Goal: Navigation & Orientation: Find specific page/section

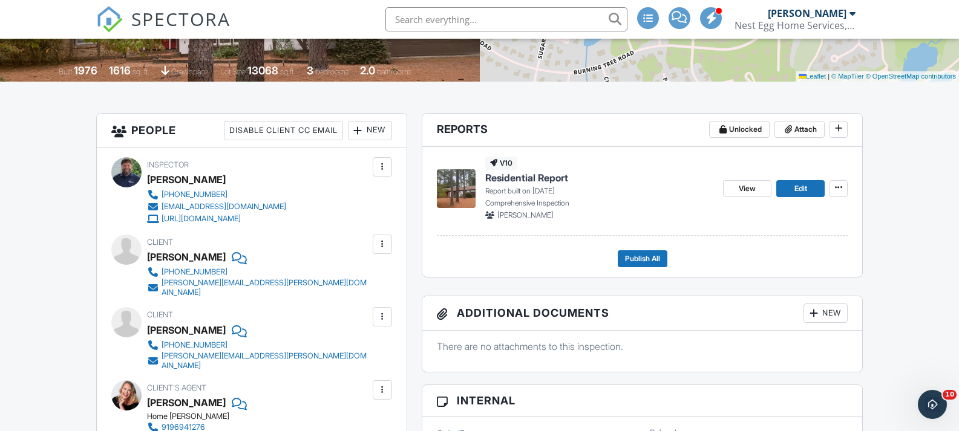
scroll to position [242, 0]
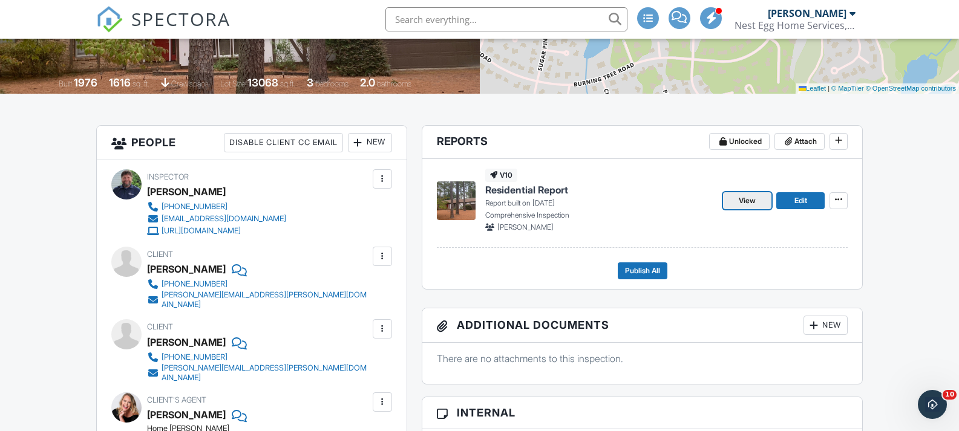
click at [732, 200] on link "View" at bounding box center [747, 200] width 48 height 17
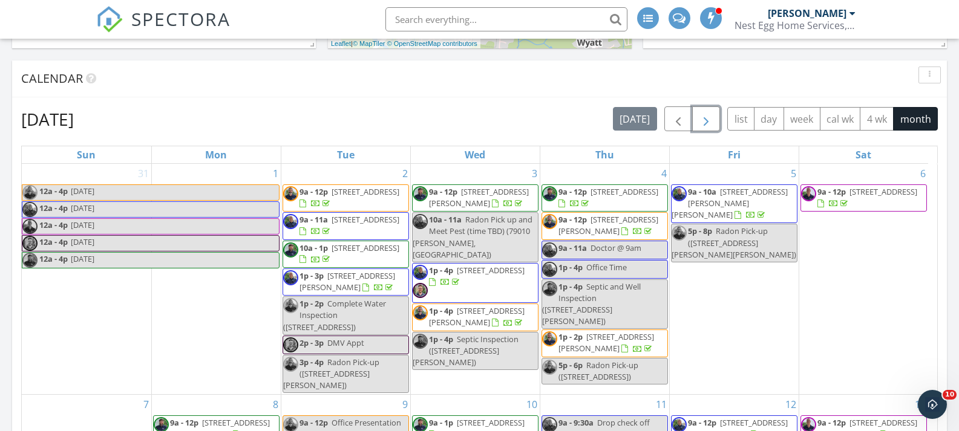
click at [712, 124] on span "button" at bounding box center [706, 119] width 15 height 15
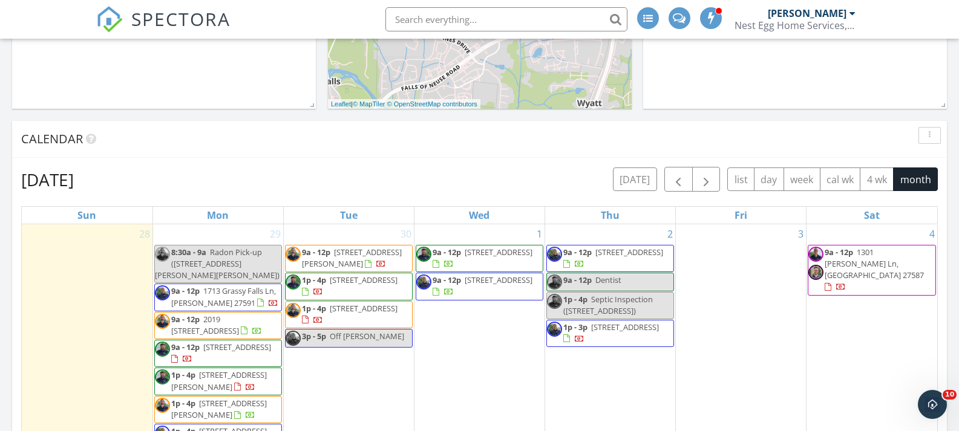
click at [677, 192] on div "October 2025 today list day week cal wk 4 wk month Sun Mon Tue Wed Thu Fri Sat …" at bounding box center [479, 433] width 916 height 532
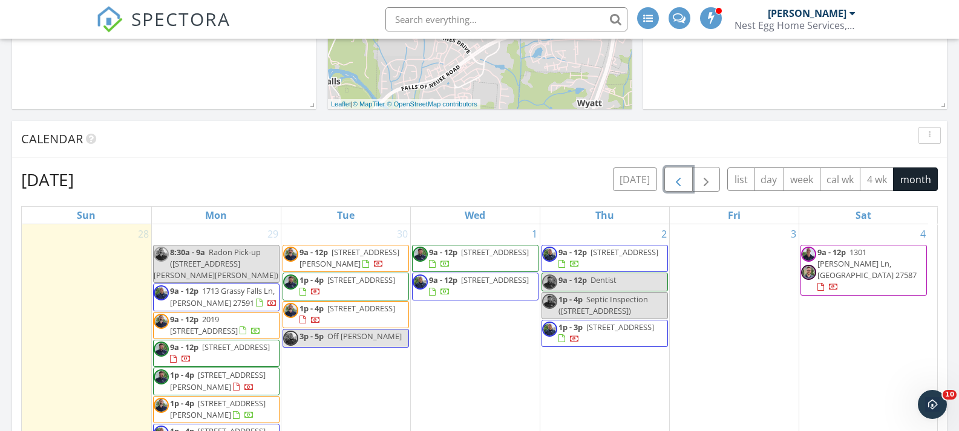
click at [671, 181] on span "button" at bounding box center [678, 179] width 15 height 15
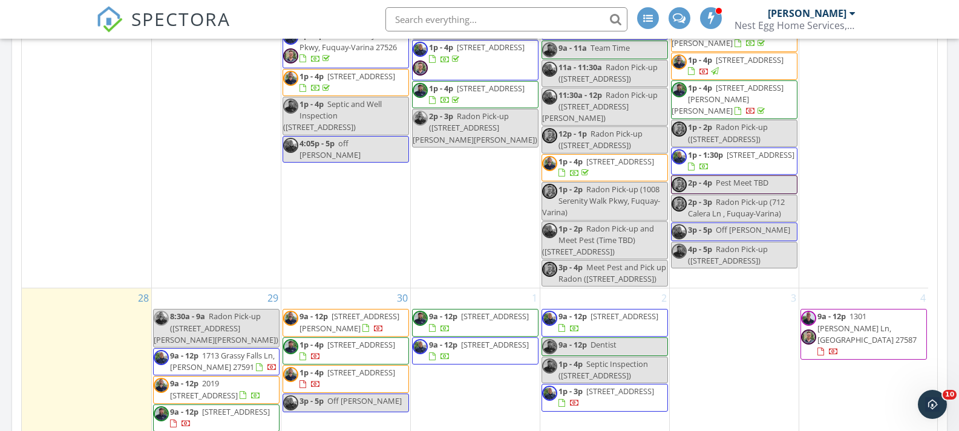
scroll to position [885, 0]
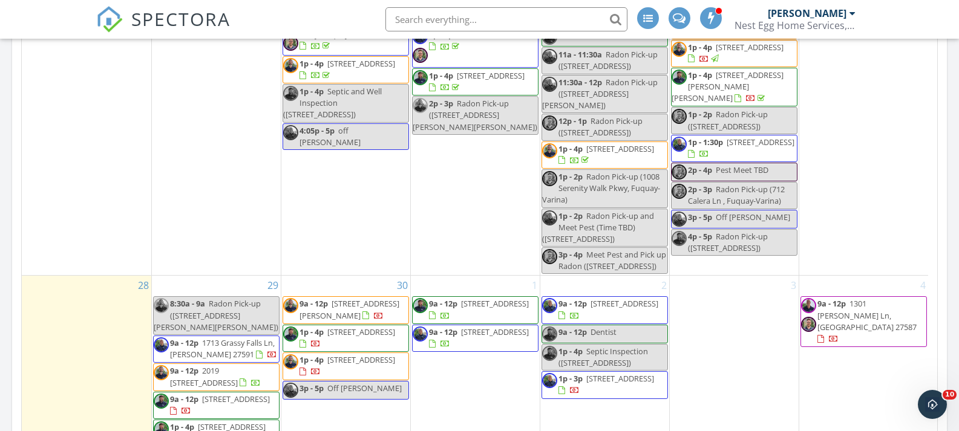
click at [2, 307] on div "Today Pete Huettner No results found New Inspection New Quote Map + − Leaflet |…" at bounding box center [479, 93] width 959 height 1101
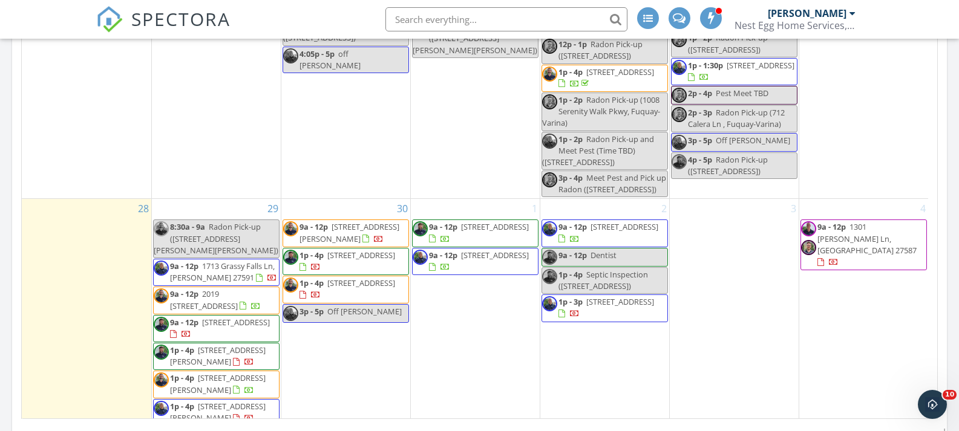
scroll to position [747, 0]
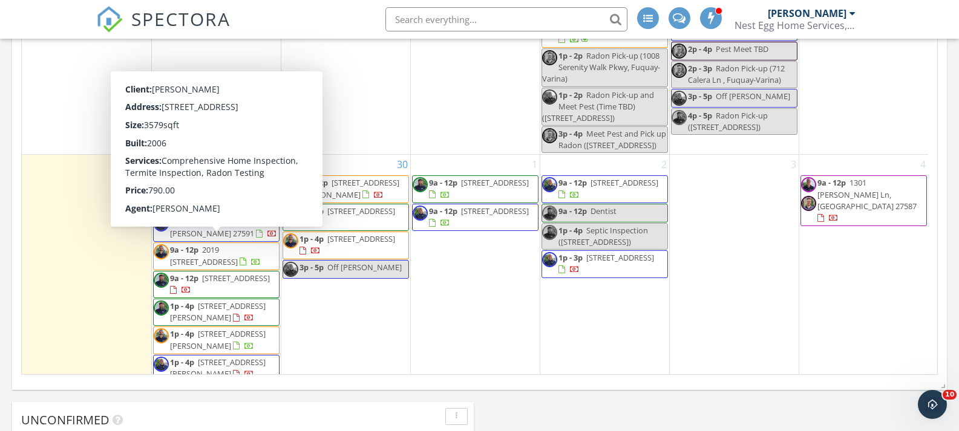
drag, startPoint x: 283, startPoint y: 122, endPoint x: 212, endPoint y: 250, distance: 146.7
click at [212, 273] on span "[STREET_ADDRESS]" at bounding box center [236, 278] width 68 height 11
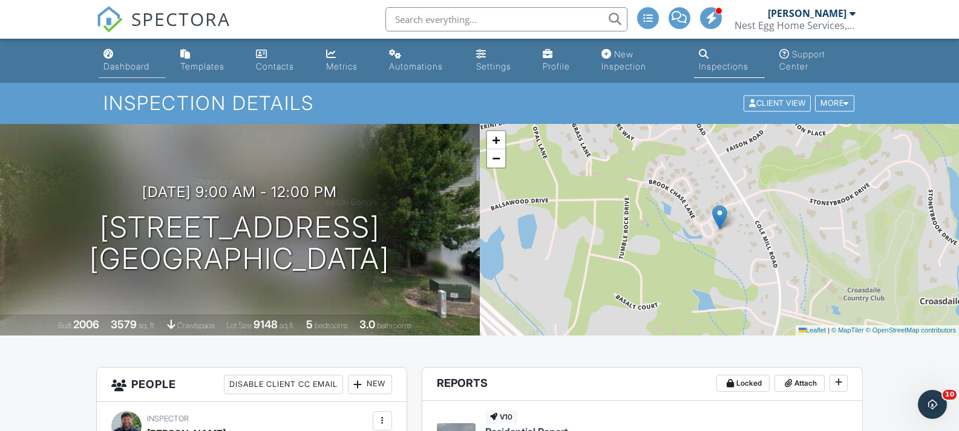
click at [134, 68] on div "Dashboard" at bounding box center [126, 66] width 46 height 10
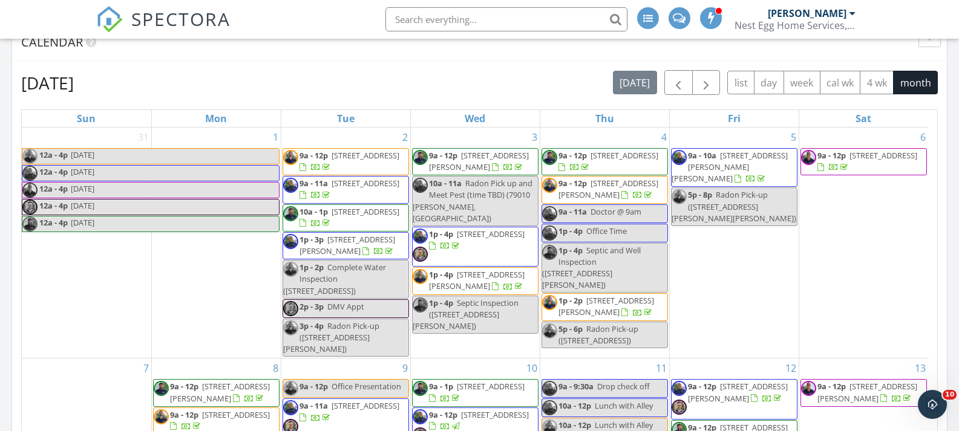
scroll to position [544, 0]
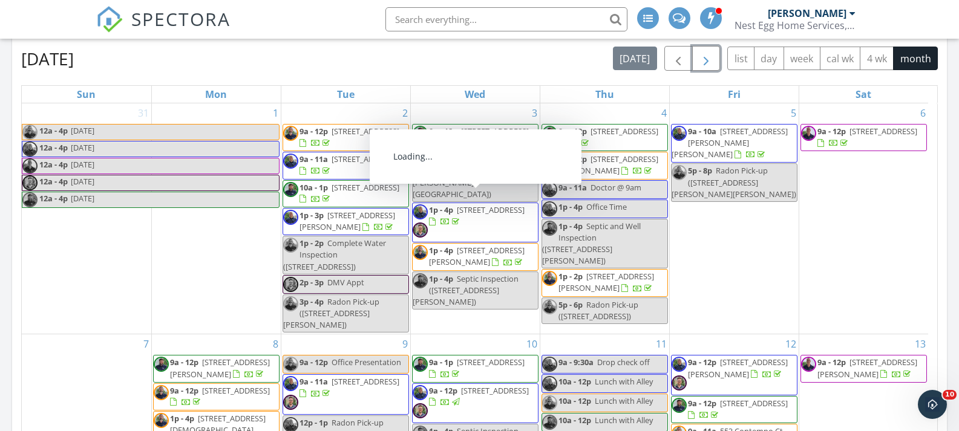
click at [707, 65] on span "button" at bounding box center [706, 58] width 15 height 15
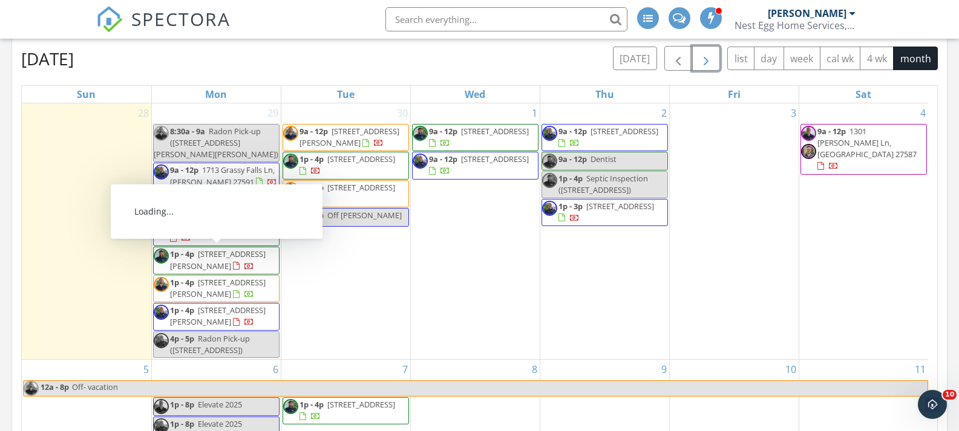
click at [220, 263] on span "105 Ailey Brk Wy, Wake Forest 27587" at bounding box center [218, 260] width 96 height 22
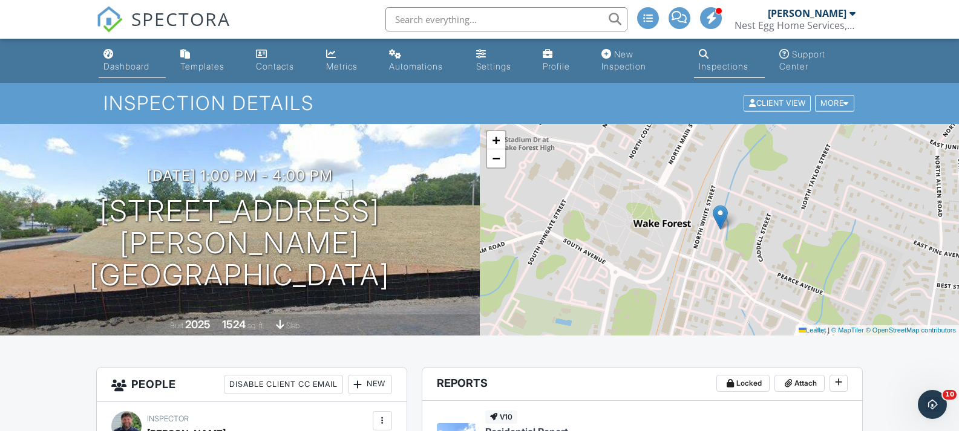
click at [116, 67] on div "Dashboard" at bounding box center [126, 66] width 46 height 10
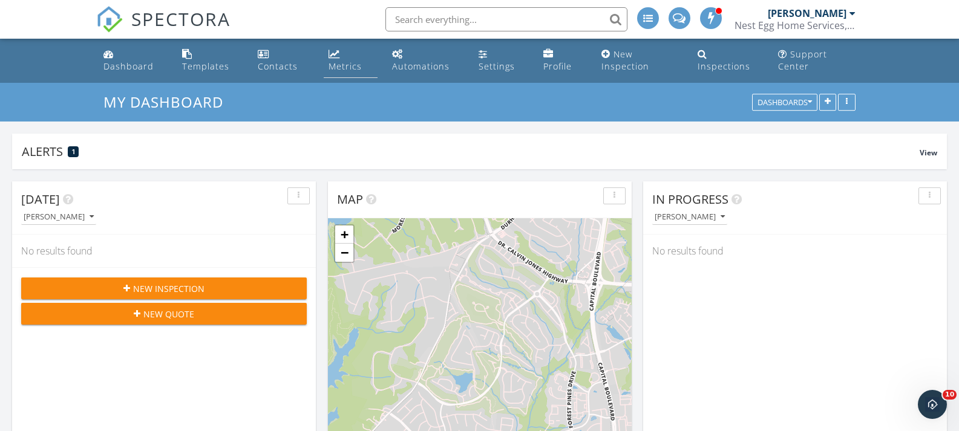
click at [341, 67] on div "Metrics" at bounding box center [344, 65] width 33 height 11
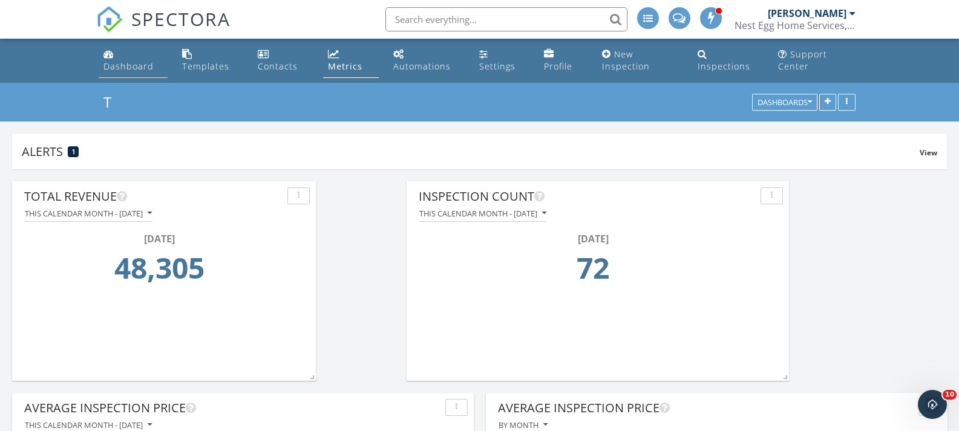
click at [130, 65] on div "Dashboard" at bounding box center [128, 65] width 50 height 11
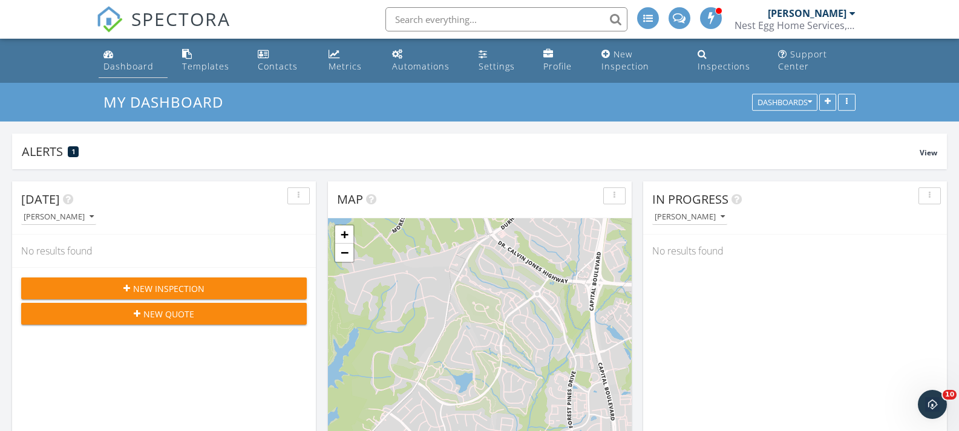
click at [128, 63] on div "Dashboard" at bounding box center [128, 65] width 50 height 11
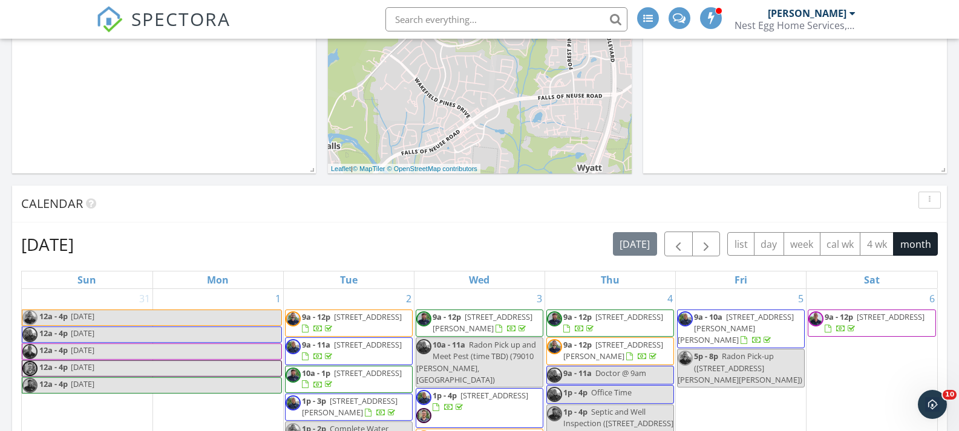
scroll to position [363, 0]
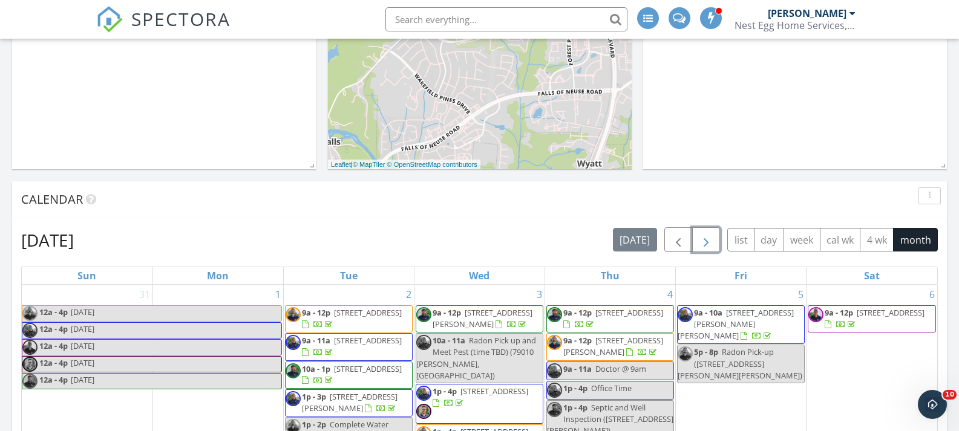
click at [709, 240] on span "button" at bounding box center [706, 240] width 15 height 15
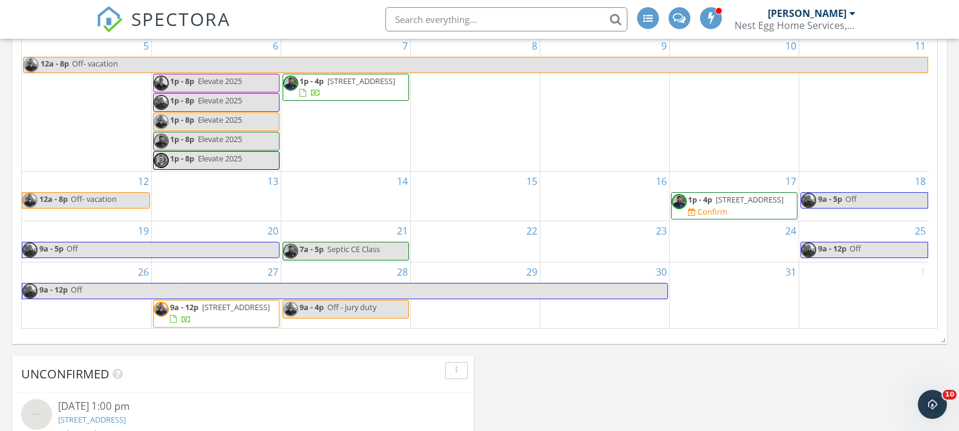
scroll to position [818, 0]
